Goal: Transaction & Acquisition: Purchase product/service

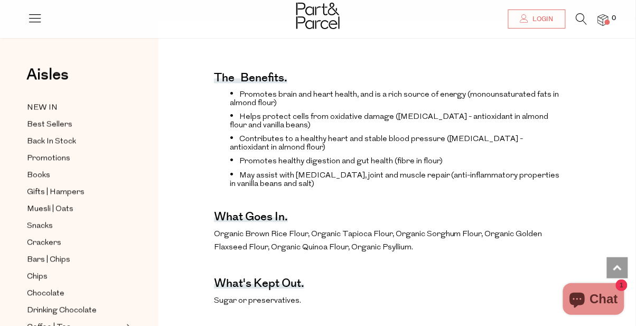
scroll to position [118, 0]
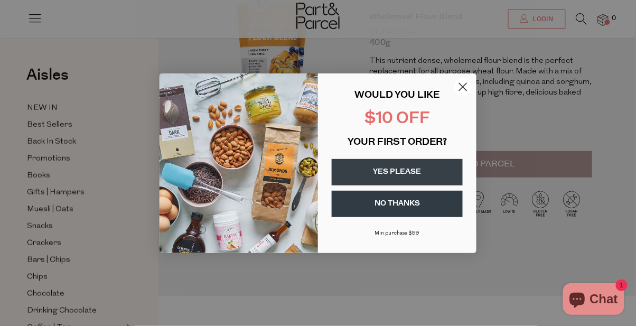
click at [460, 87] on circle "Close dialog" at bounding box center [462, 86] width 17 height 17
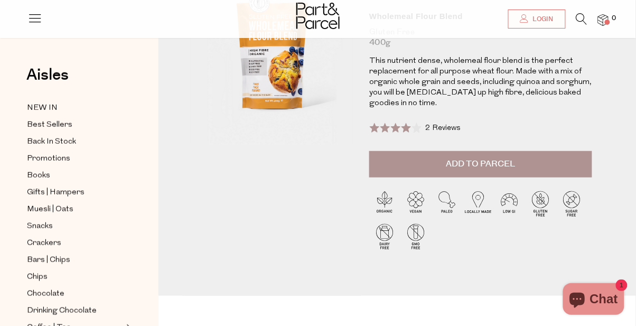
click at [514, 170] on button "Add to Parcel" at bounding box center [480, 164] width 223 height 26
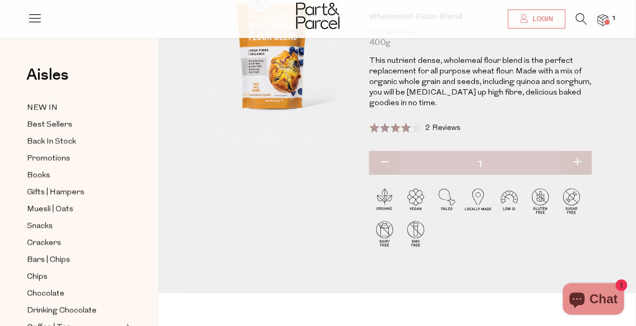
click at [607, 22] on span at bounding box center [606, 22] width 5 height 5
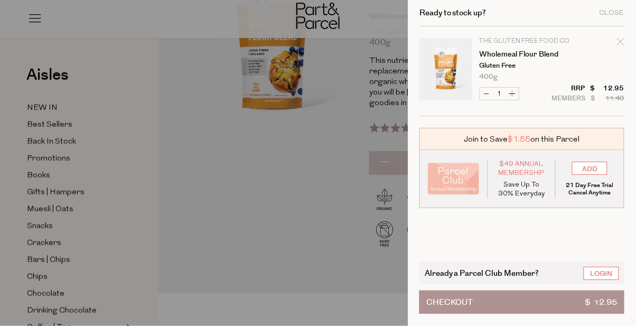
click at [503, 306] on button "Checkout $ 12.95" at bounding box center [521, 301] width 205 height 23
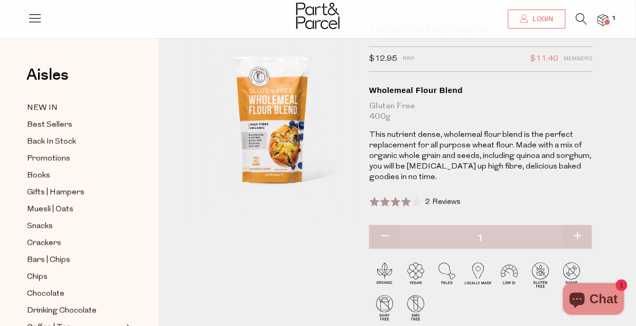
scroll to position [43, 0]
click at [384, 240] on button "button" at bounding box center [384, 237] width 30 height 23
type input "0"
